Goal: Task Accomplishment & Management: Manage account settings

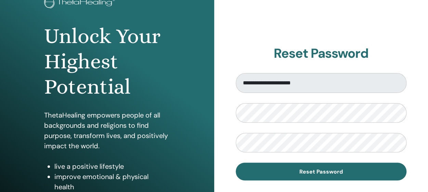
scroll to position [55, 0]
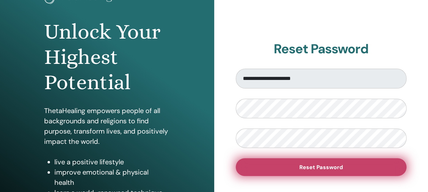
click at [258, 171] on button "Reset Password" at bounding box center [321, 167] width 171 height 18
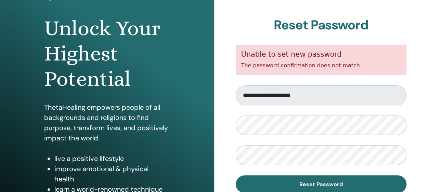
scroll to position [59, 0]
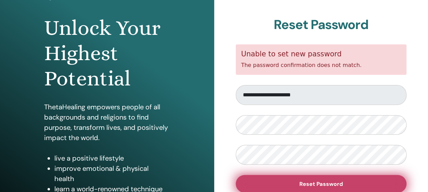
click at [298, 179] on button "Reset Password" at bounding box center [321, 184] width 171 height 18
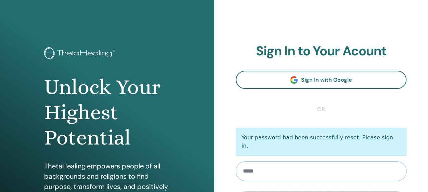
type input "**********"
click at [243, 168] on input "**********" at bounding box center [321, 171] width 171 height 20
click at [306, 167] on input "**********" at bounding box center [321, 171] width 171 height 20
drag, startPoint x: 306, startPoint y: 167, endPoint x: 232, endPoint y: 173, distance: 74.7
click at [232, 173] on div "**********" at bounding box center [321, 164] width 214 height 328
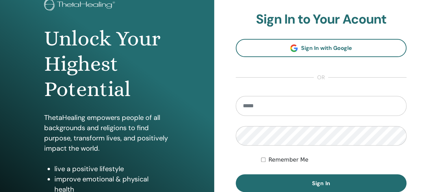
scroll to position [60, 0]
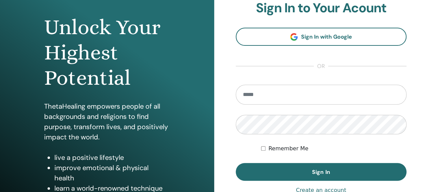
type input "**********"
click at [296, 150] on label "Remember Me" at bounding box center [288, 149] width 40 height 8
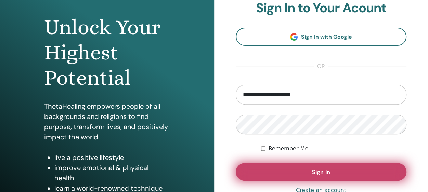
click at [285, 172] on button "Sign In" at bounding box center [321, 172] width 171 height 18
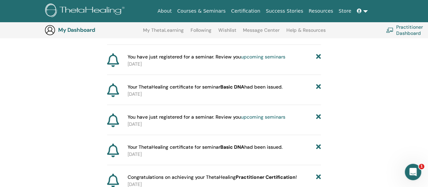
scroll to position [108, 0]
click at [252, 86] on span "Your ThetaHealing certificate for seminar Basic DNA had been issued." at bounding box center [204, 86] width 155 height 7
click at [257, 57] on link "upcoming seminars" at bounding box center [263, 56] width 44 height 6
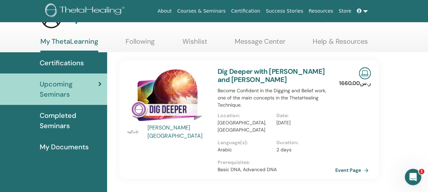
scroll to position [22, 0]
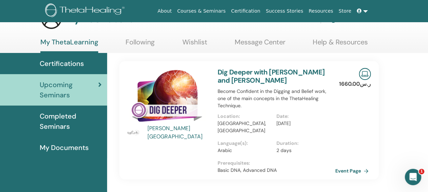
click at [68, 68] on span "Certifications" at bounding box center [62, 63] width 44 height 10
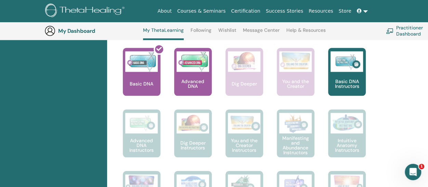
scroll to position [300, 0]
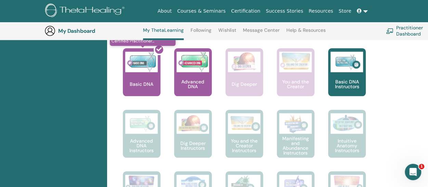
click at [137, 65] on div at bounding box center [146, 75] width 38 height 62
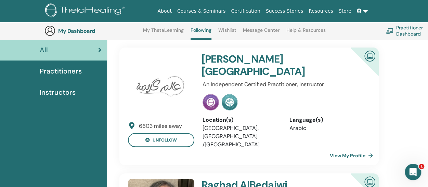
scroll to position [53, 0]
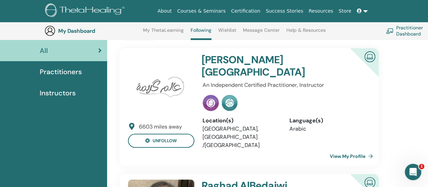
click at [365, 12] on link at bounding box center [362, 11] width 16 height 13
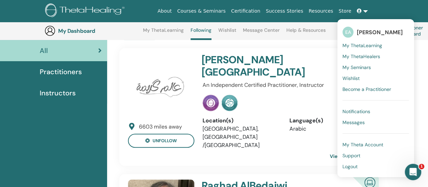
click at [361, 46] on span "My ThetaLearning" at bounding box center [362, 45] width 40 height 6
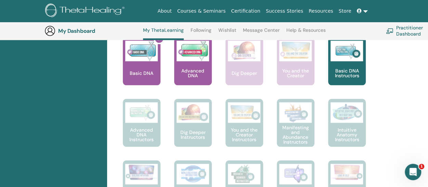
scroll to position [313, 0]
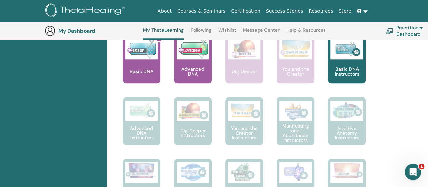
click at [203, 52] on img at bounding box center [192, 49] width 32 height 21
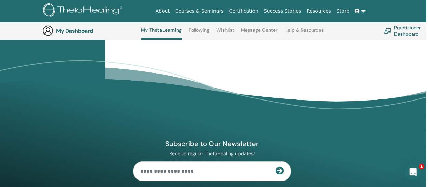
scroll to position [882, 2]
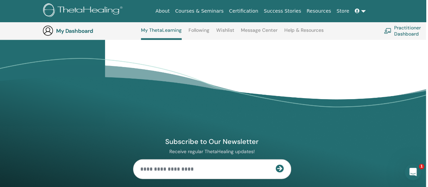
click at [358, 8] on span at bounding box center [357, 10] width 6 height 5
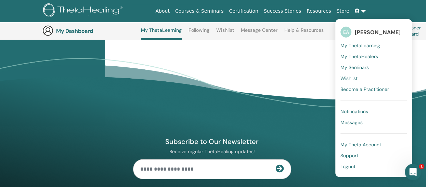
click at [353, 109] on span "Notifications" at bounding box center [354, 111] width 28 height 6
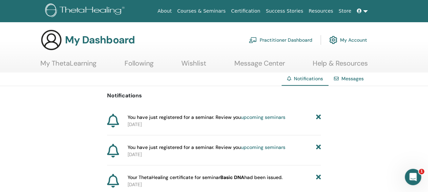
scroll to position [1, 0]
click at [364, 10] on link at bounding box center [362, 11] width 16 height 13
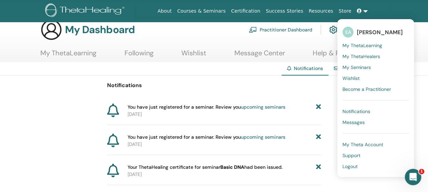
scroll to position [12, 0]
click at [358, 147] on link "My Theta Account" at bounding box center [375, 144] width 66 height 11
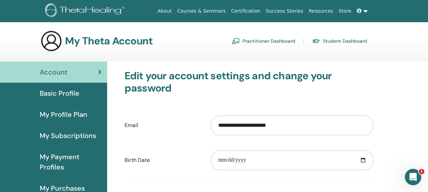
click at [113, 10] on img at bounding box center [86, 10] width 82 height 15
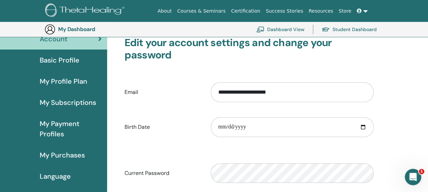
scroll to position [32, 0]
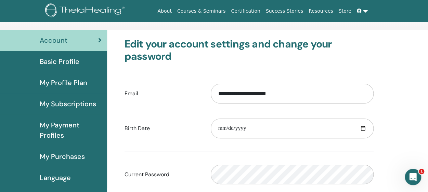
click at [205, 33] on div "**********" at bounding box center [248, 160] width 275 height 260
click at [78, 38] on div "Account" at bounding box center [53, 40] width 96 height 10
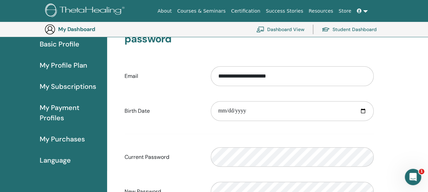
scroll to position [65, 0]
click at [256, 15] on link "Certification" at bounding box center [245, 11] width 35 height 13
